Goal: Transaction & Acquisition: Subscribe to service/newsletter

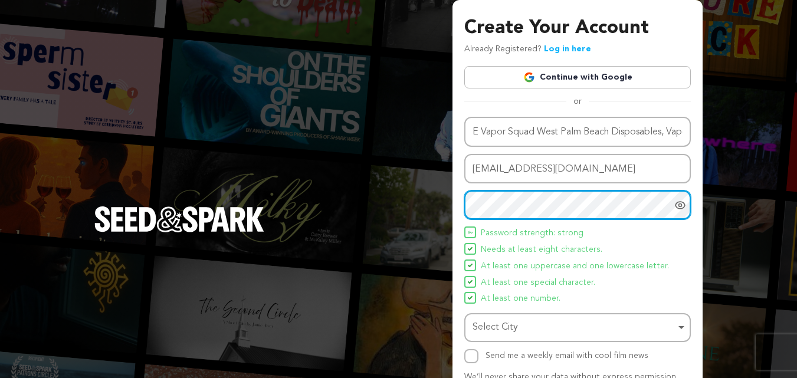
click at [513, 316] on div "Select City Select City Remove item" at bounding box center [577, 327] width 226 height 29
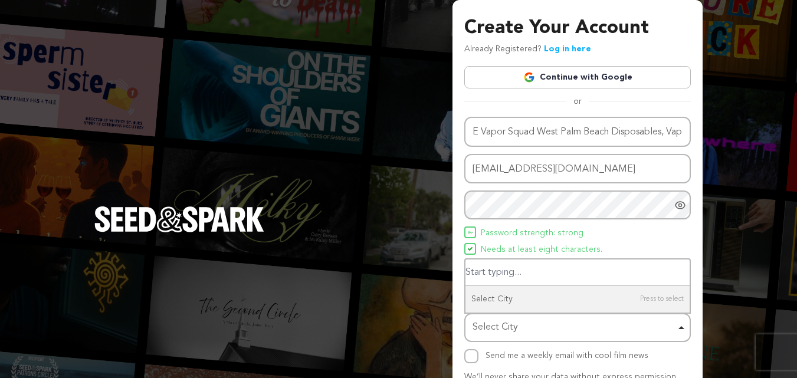
paste input "West Palm Beach"
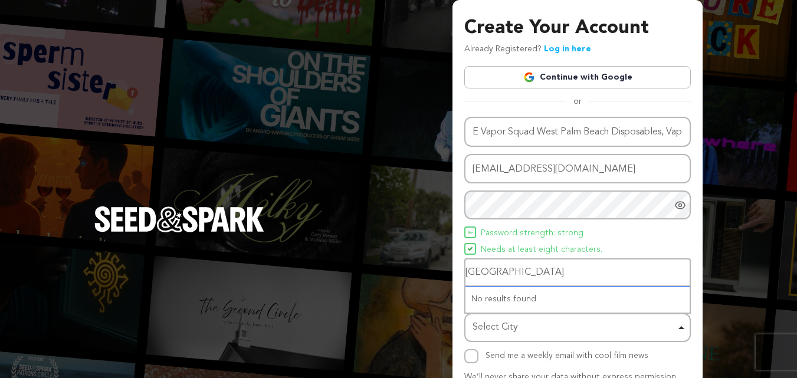
type input "West Palm Beach"
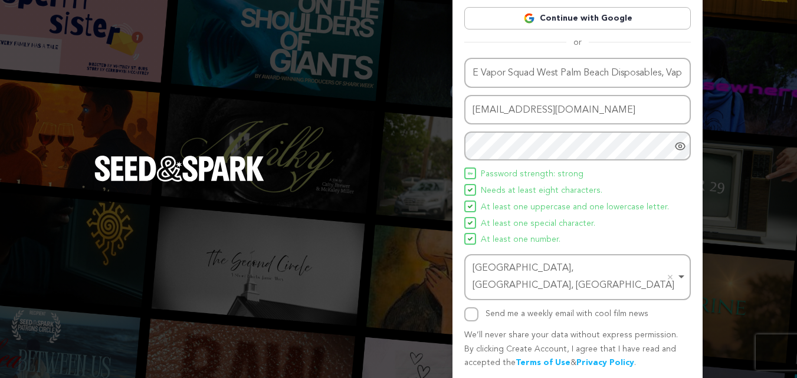
scroll to position [84, 0]
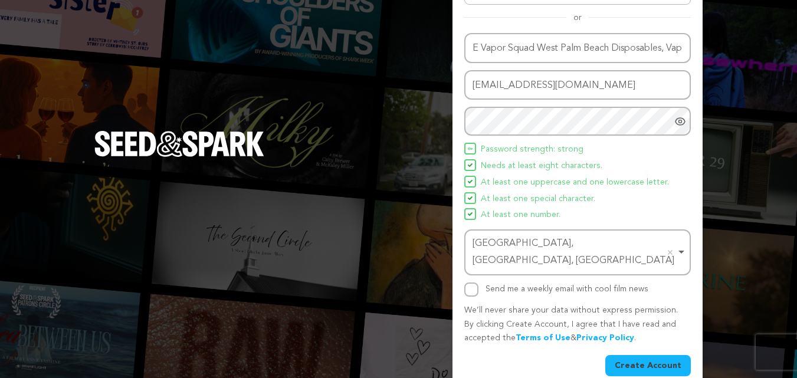
click at [648, 355] on button "Create Account" at bounding box center [648, 365] width 86 height 21
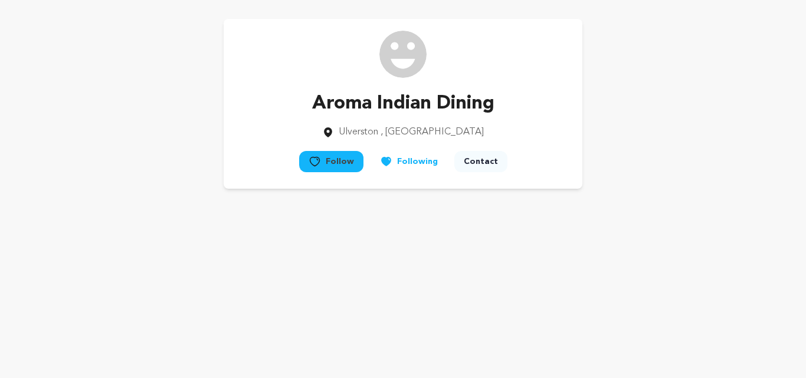
click at [717, 143] on div "Aroma Indian Dining Ulverston , England Follow" at bounding box center [402, 104] width 717 height 170
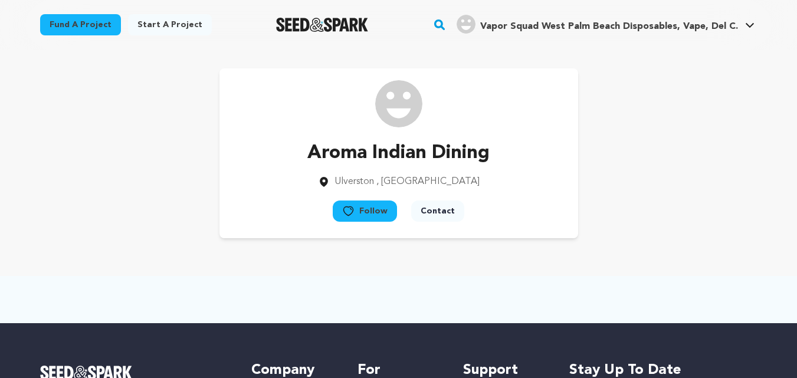
click at [708, 38] on div "Vapor Squad West Palm Beach Disposables, Vape, Del C. Vapor Squad West Palm Bea…" at bounding box center [605, 24] width 303 height 31
click at [652, 22] on span "Vapor Squad West Palm Beach Disposables, Vape, Del C." at bounding box center [609, 26] width 258 height 9
